Goal: Task Accomplishment & Management: Complete application form

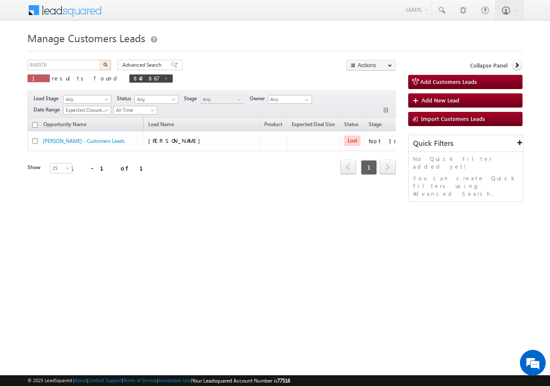
type input "846978"
click at [103, 66] on button "button" at bounding box center [105, 65] width 11 height 10
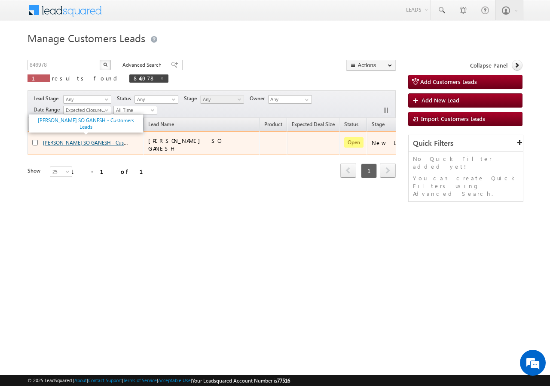
click at [59, 140] on link "[PERSON_NAME] SO GANESH - Customers Leads" at bounding box center [98, 141] width 111 height 7
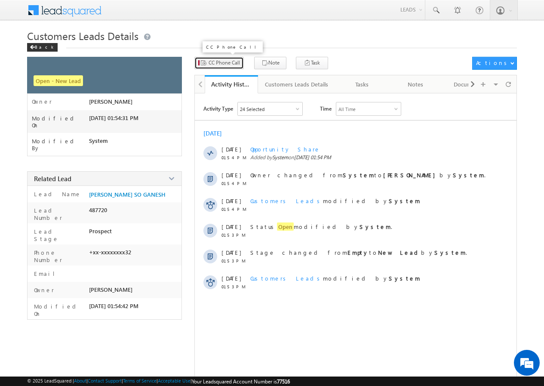
click at [223, 61] on span "CC Phone Call" at bounding box center [224, 63] width 31 height 8
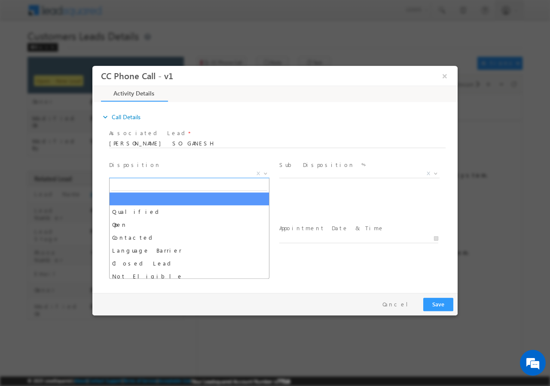
click at [142, 175] on span "X" at bounding box center [189, 173] width 160 height 9
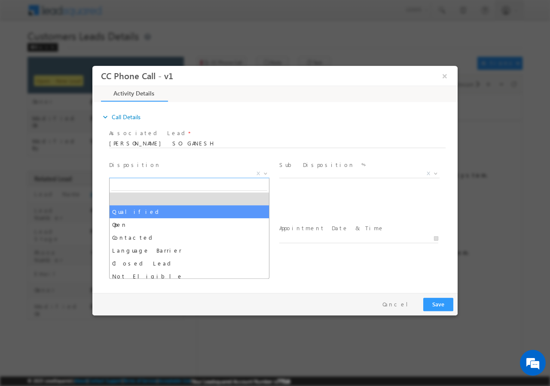
select select "Qualified"
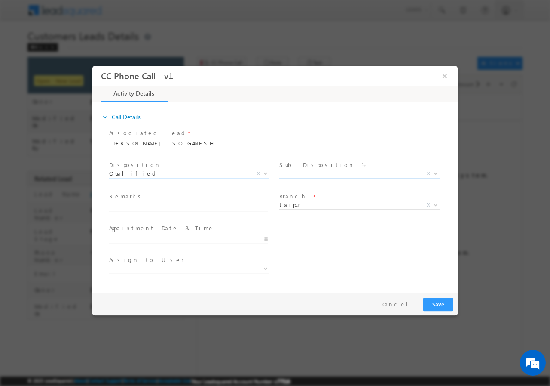
click at [299, 176] on span "X" at bounding box center [360, 173] width 160 height 9
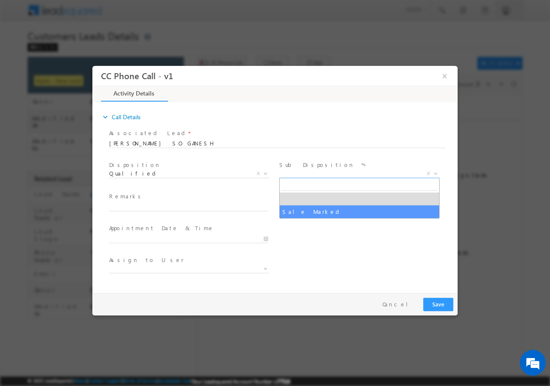
select select "Sale Marked"
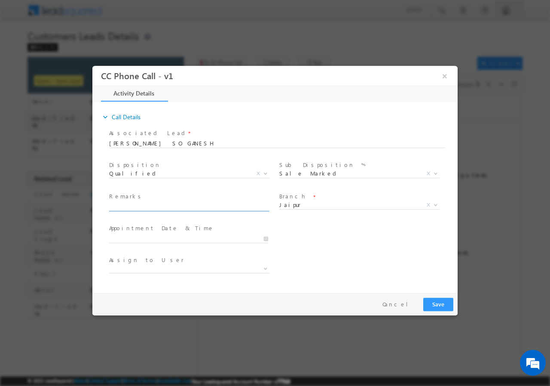
click at [147, 209] on input "text" at bounding box center [188, 206] width 159 height 9
paste input "846978//VB_Interested//DINESH GUPTA SO GANESH//8561823532//flat purchase//pv-30…"
type input "846978//VB_Interested//DINESH GUPTA SO GANESH//8561823532//flat purchase//pv-30…"
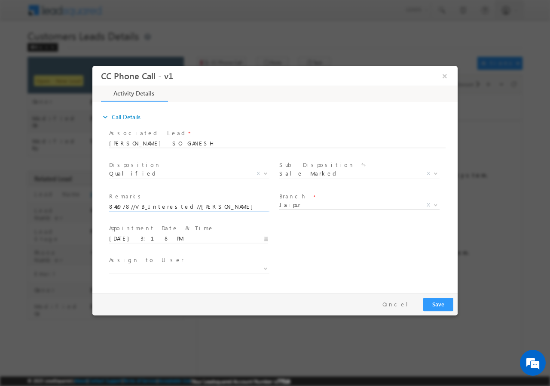
click at [267, 239] on input "09/09/2025 3:18 PM" at bounding box center [188, 238] width 159 height 9
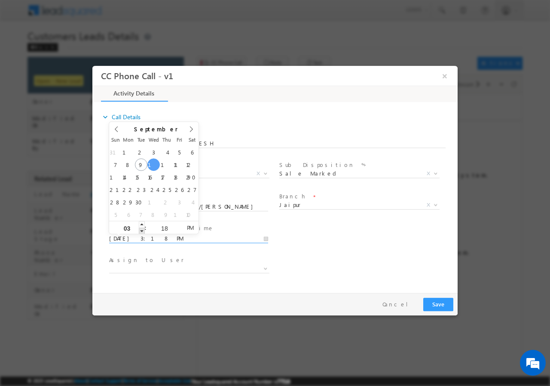
type input "09/10/2025 2:18 PM"
type input "02"
click at [142, 229] on span at bounding box center [142, 230] width 6 height 6
type input "09/10/2025 1:18 PM"
type input "01"
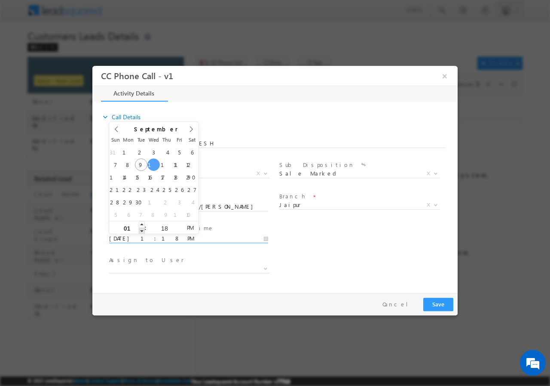
click at [142, 229] on span at bounding box center [142, 230] width 6 height 6
type input "09/10/2025 12:18 PM"
type input "12"
click at [142, 229] on span at bounding box center [142, 230] width 6 height 6
type input "09/10/2025 11:18 AM"
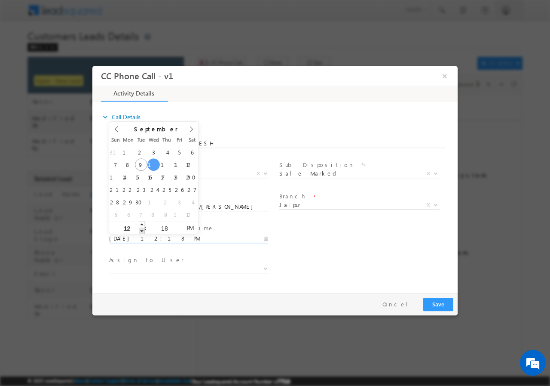
type input "11"
click at [142, 229] on span at bounding box center [142, 230] width 6 height 6
click at [163, 225] on input "18" at bounding box center [165, 228] width 36 height 6
type input "00"
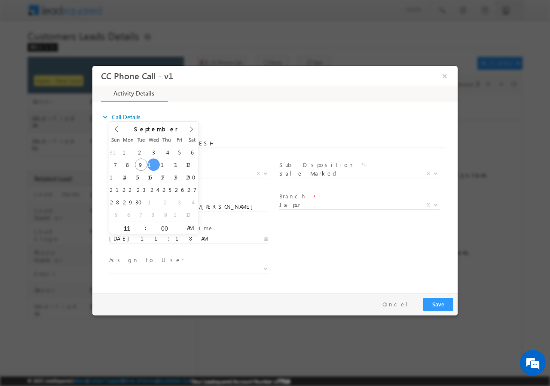
type input "09/10/2025 11:00 AM"
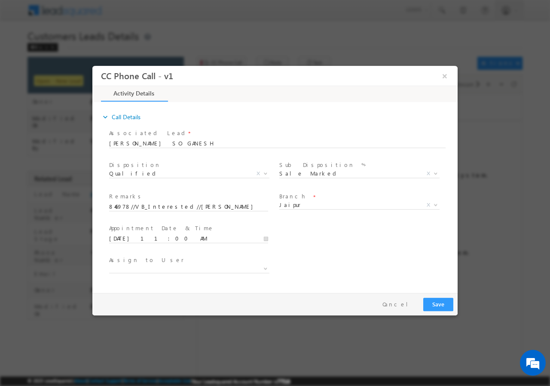
click at [339, 271] on div "Assign to User *" at bounding box center [283, 269] width 350 height 32
click at [162, 266] on span at bounding box center [189, 268] width 160 height 9
type input "santosh.kanwer@sgrlimited.in"
click at [326, 204] on span "Jaipur" at bounding box center [350, 204] width 140 height 8
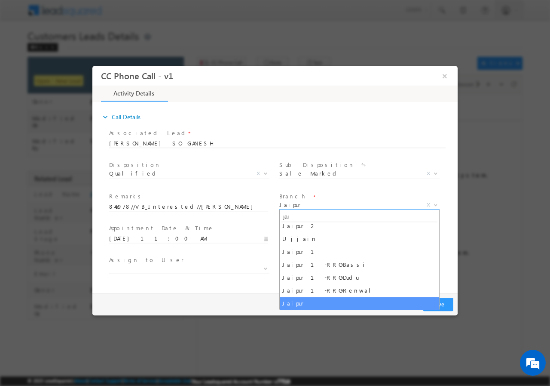
scroll to position [4, 0]
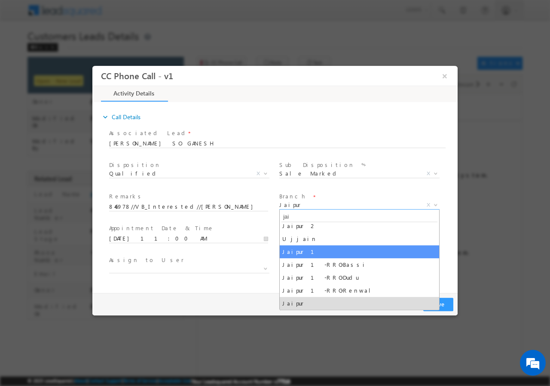
type input "jai"
select select "Jaipur 1"
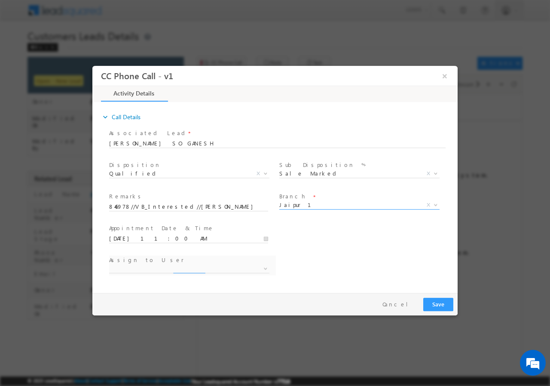
select select "ankit.yadav@sgrlimited.in"
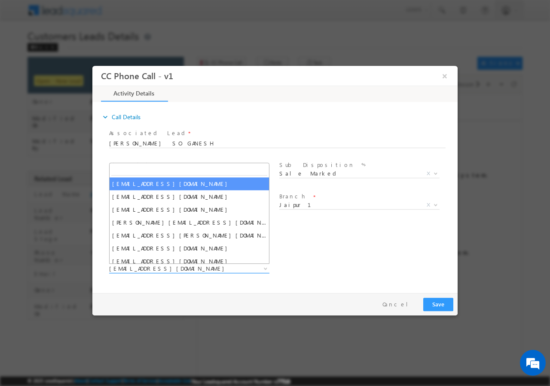
click at [145, 268] on span "ankit.yadav@sgrlimited.in" at bounding box center [179, 268] width 140 height 8
type input "santosh.kanwer@sgrlimited.in"
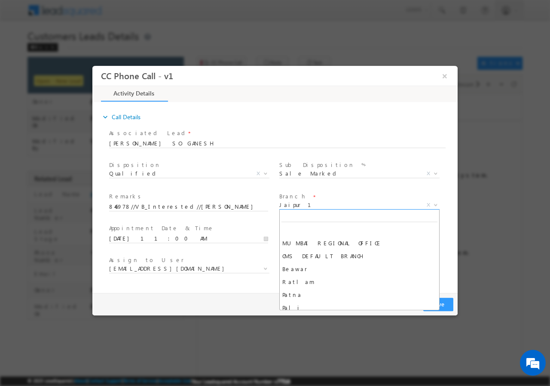
click at [302, 206] on span "Jaipur 1" at bounding box center [350, 204] width 140 height 8
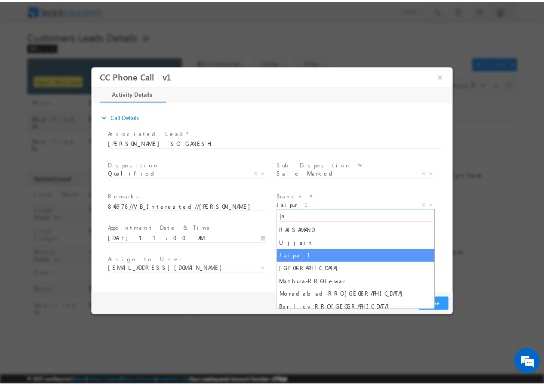
scroll to position [0, 0]
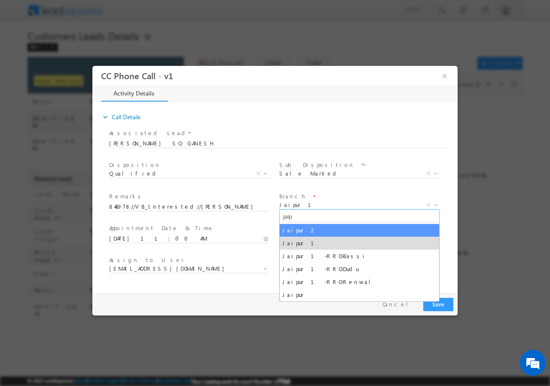
type input "jaip"
select select "Jaipur 2"
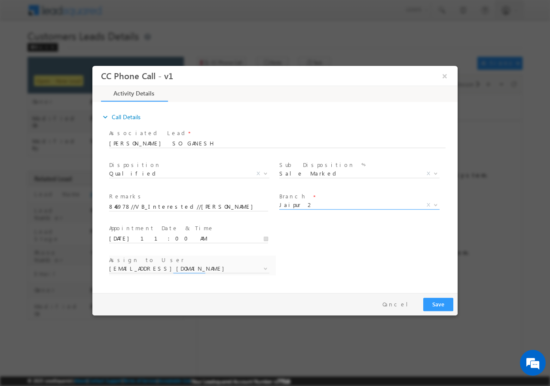
select select "ankit.rajawat@sgrlimited.in"
click at [190, 270] on span "ankit.rajawat@sgrlimited.in" at bounding box center [179, 268] width 140 height 8
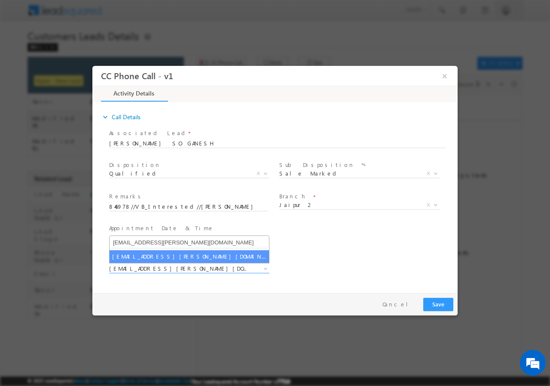
type input "santosh.kanwer@sgrlimited.in"
select select "santosh.kanwer@sgrlimited.in"
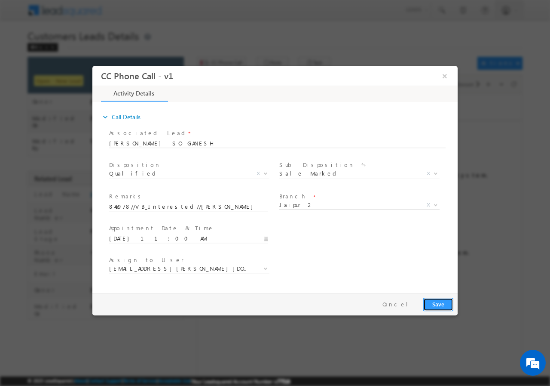
click at [431, 301] on button "Save" at bounding box center [439, 303] width 30 height 13
click at [447, 77] on button "×" at bounding box center [445, 76] width 15 height 16
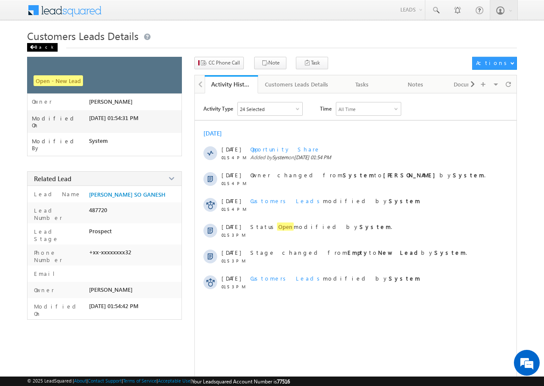
click at [37, 48] on div "Back" at bounding box center [42, 47] width 31 height 9
